Goal: Navigation & Orientation: Find specific page/section

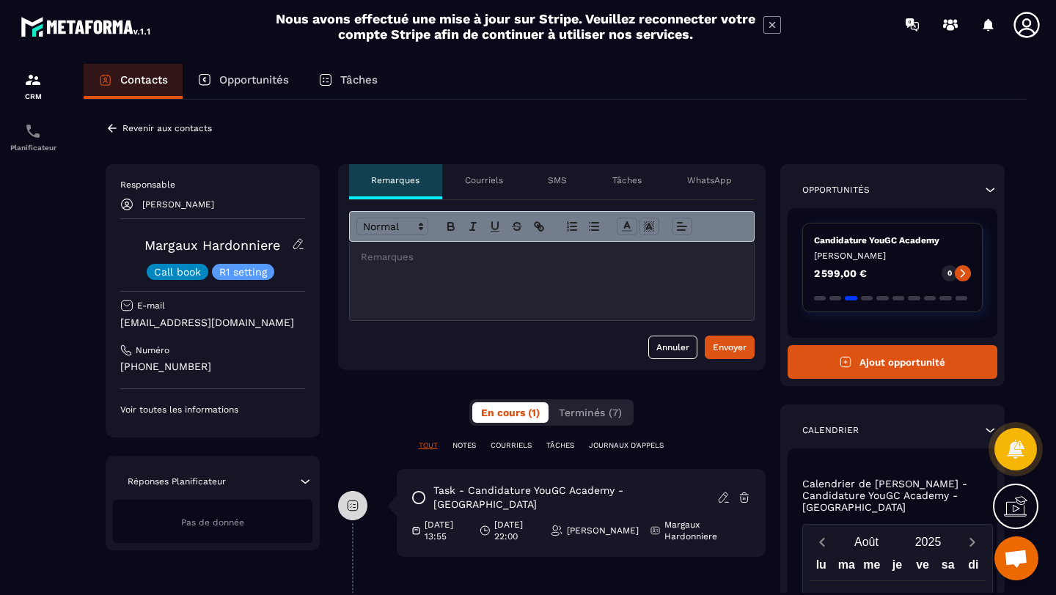
click at [992, 190] on icon at bounding box center [990, 190] width 9 height 4
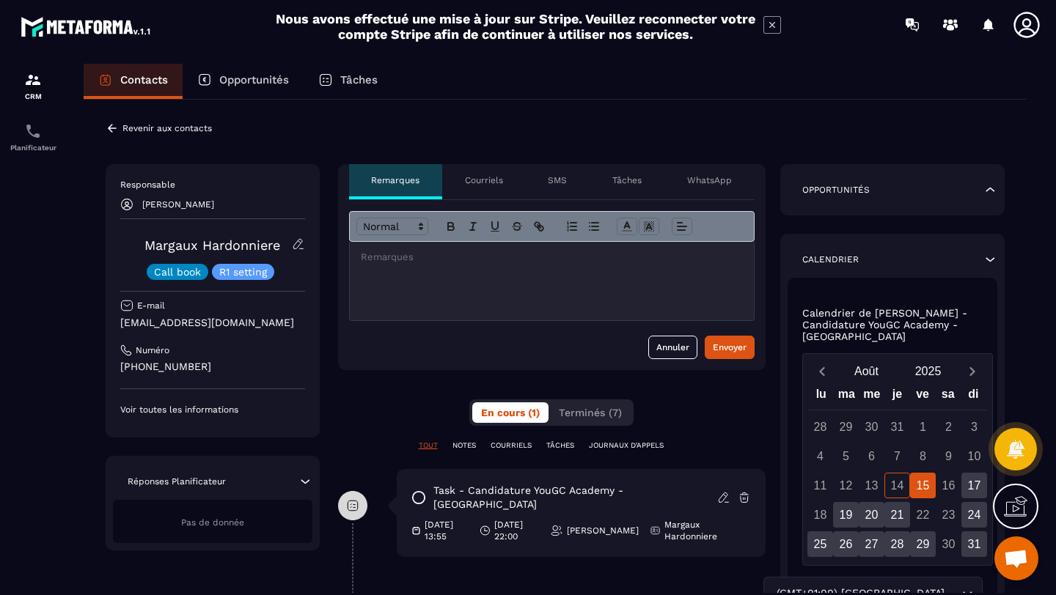
click at [992, 190] on icon at bounding box center [990, 190] width 9 height 4
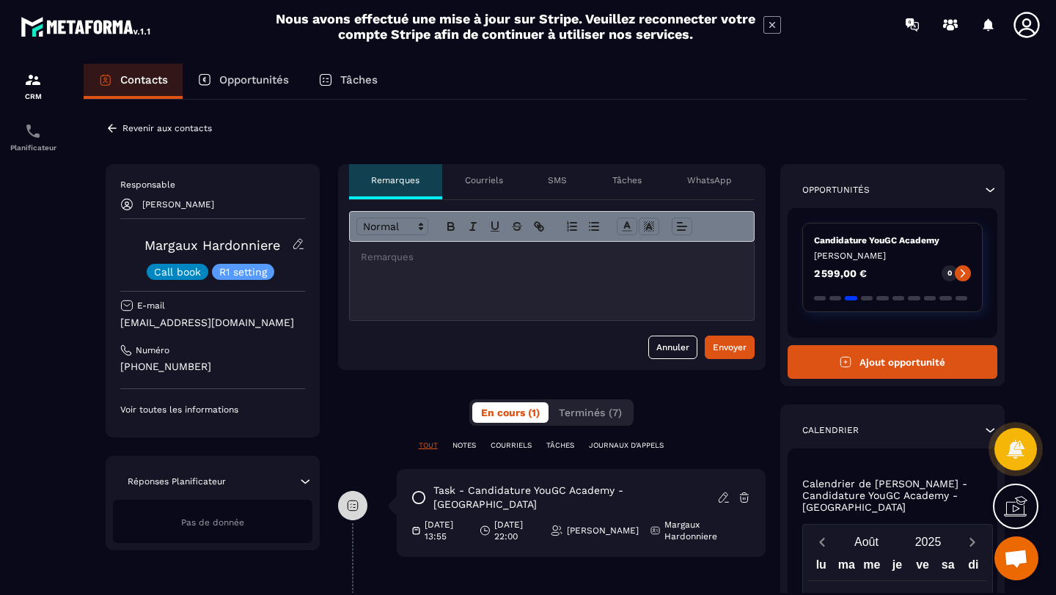
click at [692, 177] on p "WhatsApp" at bounding box center [709, 180] width 45 height 12
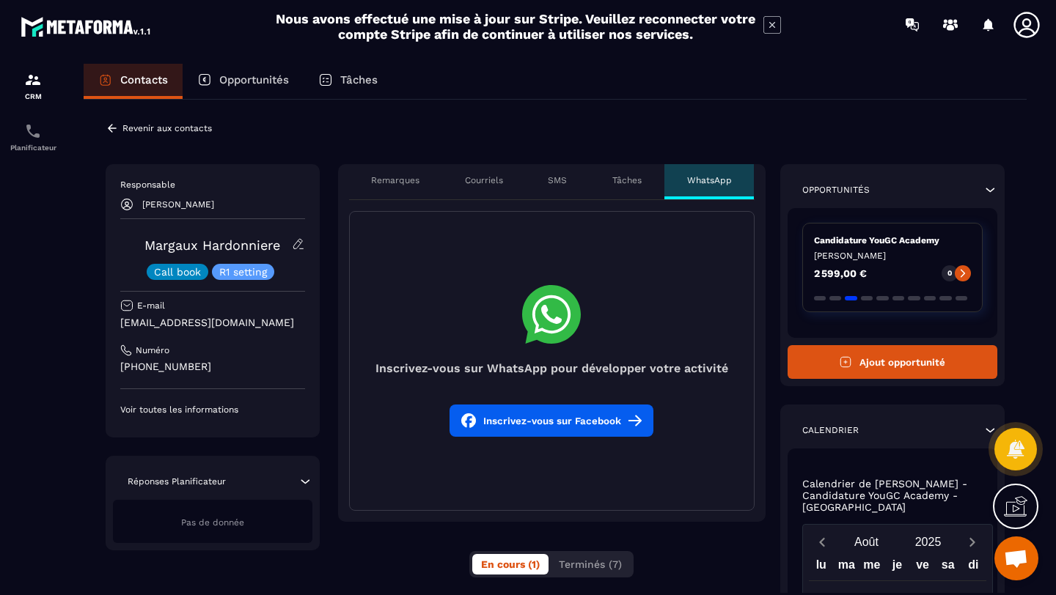
click at [642, 182] on div "Tâches" at bounding box center [626, 181] width 75 height 35
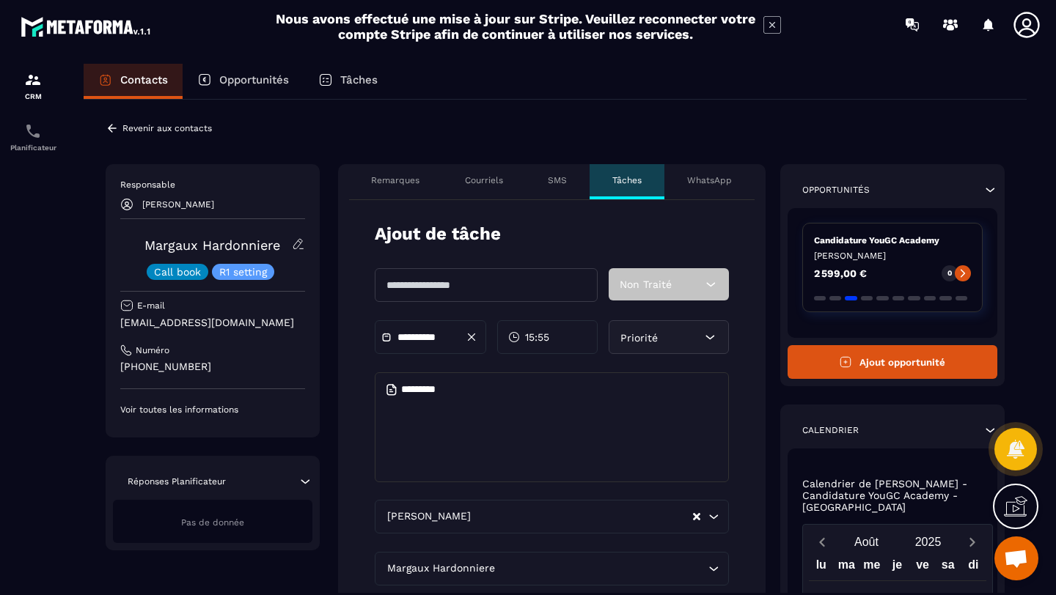
click at [564, 184] on p "SMS" at bounding box center [557, 180] width 19 height 12
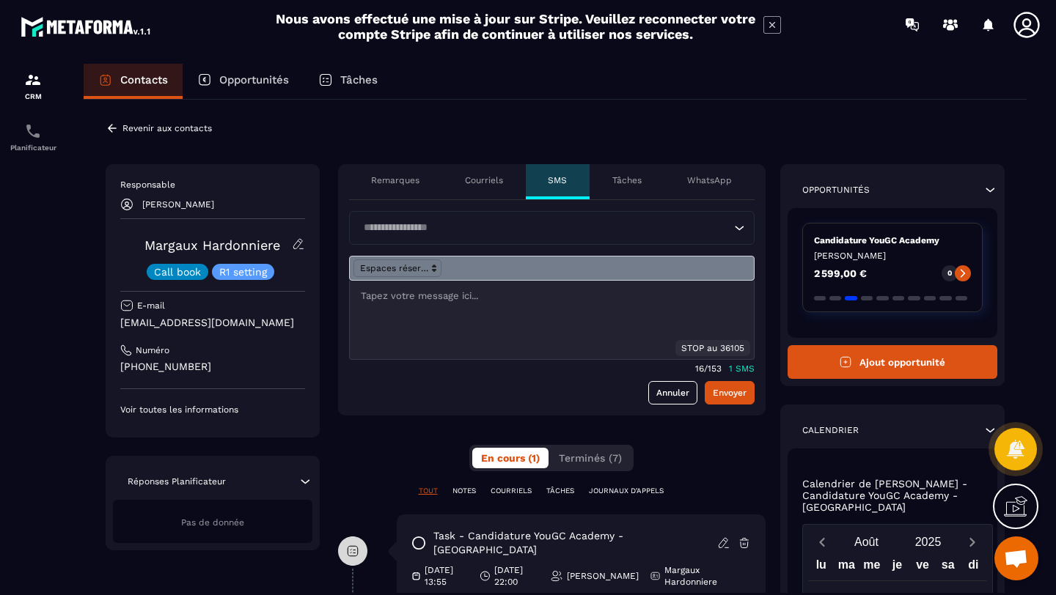
click at [482, 180] on p "Courriels" at bounding box center [484, 180] width 38 height 12
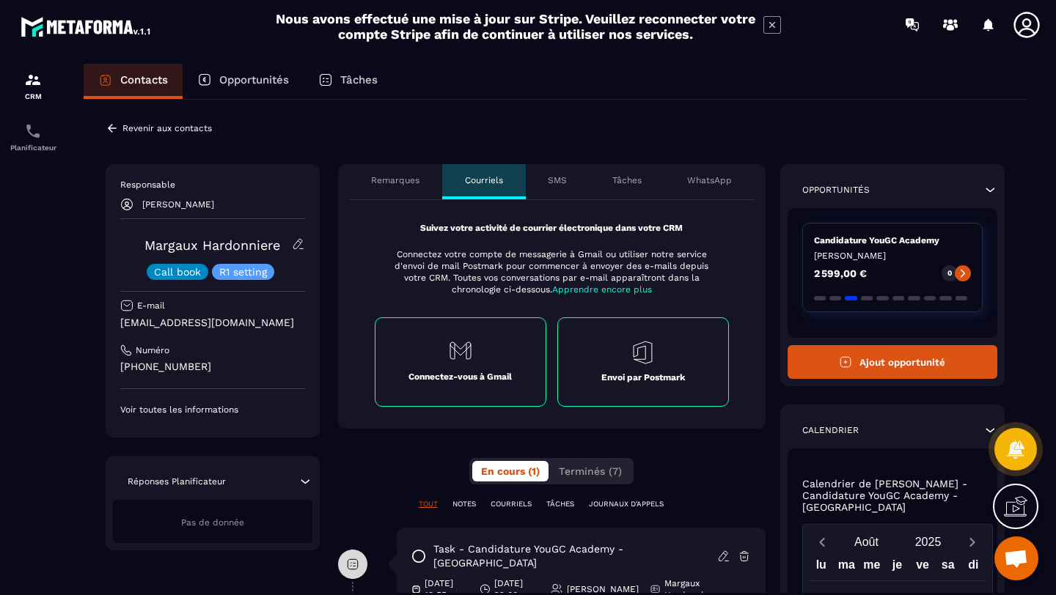
click at [383, 174] on div "Remarques" at bounding box center [396, 181] width 94 height 35
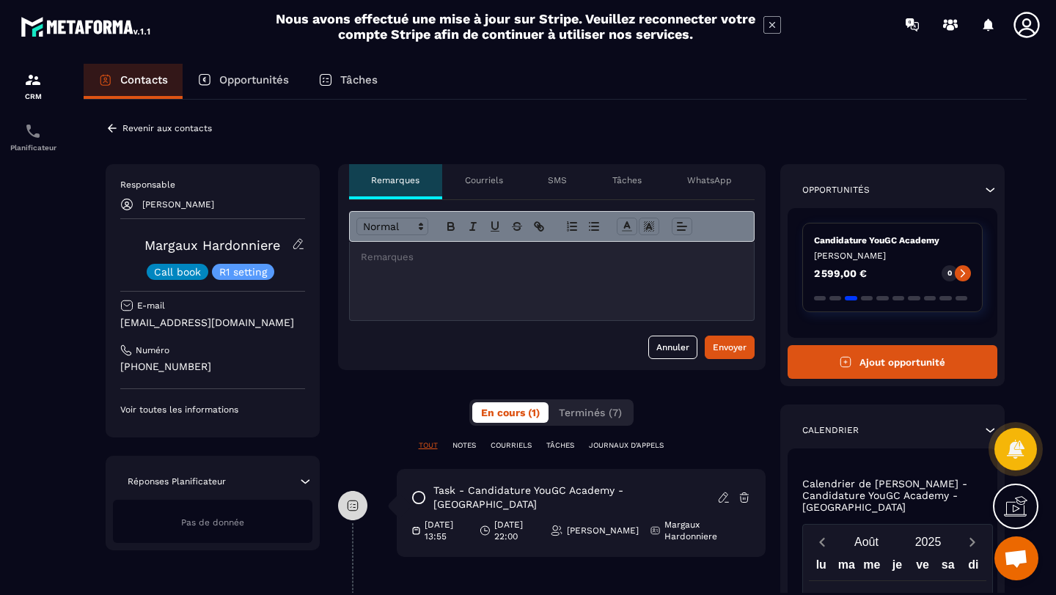
click at [764, 26] on icon at bounding box center [772, 25] width 18 height 18
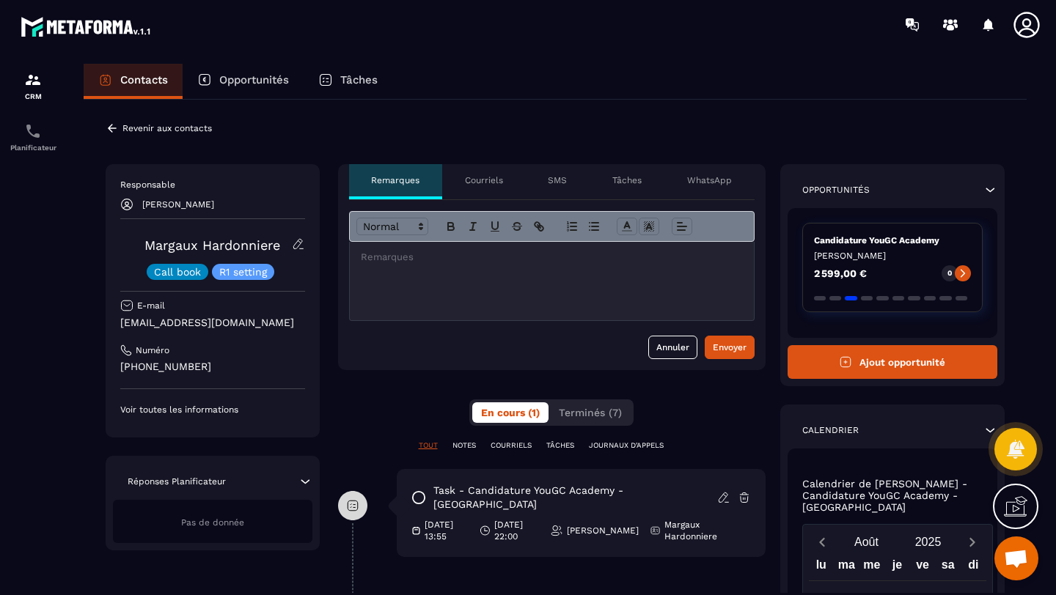
click at [111, 130] on icon at bounding box center [112, 128] width 13 height 13
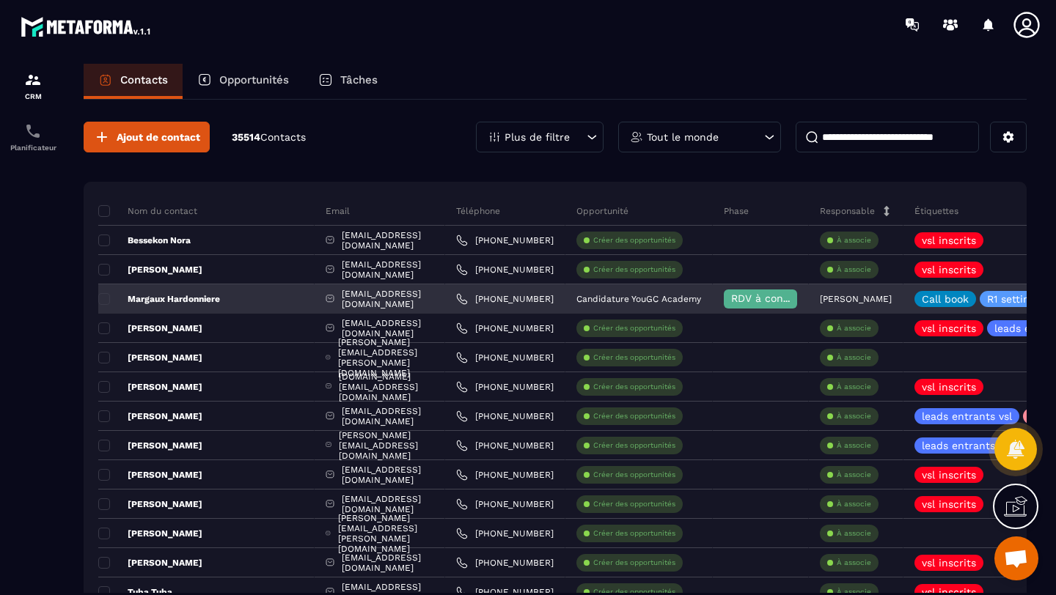
click at [238, 305] on div "Margaux Hardonniere" at bounding box center [206, 298] width 216 height 29
